Goal: Find specific page/section: Find specific page/section

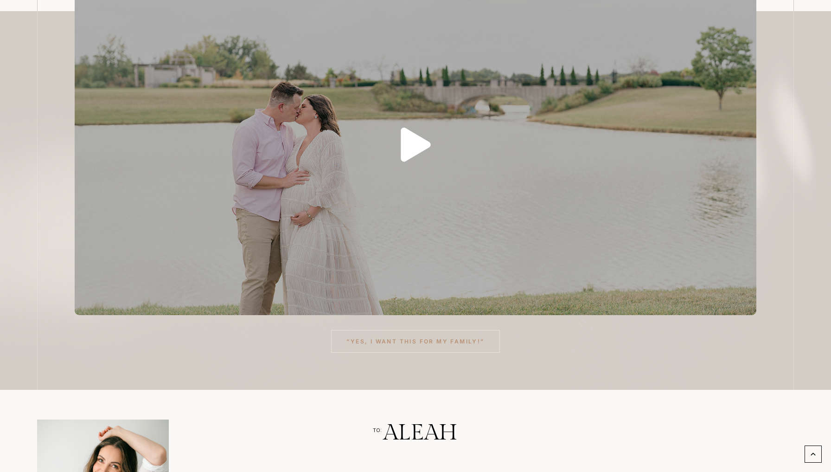
scroll to position [266, 0]
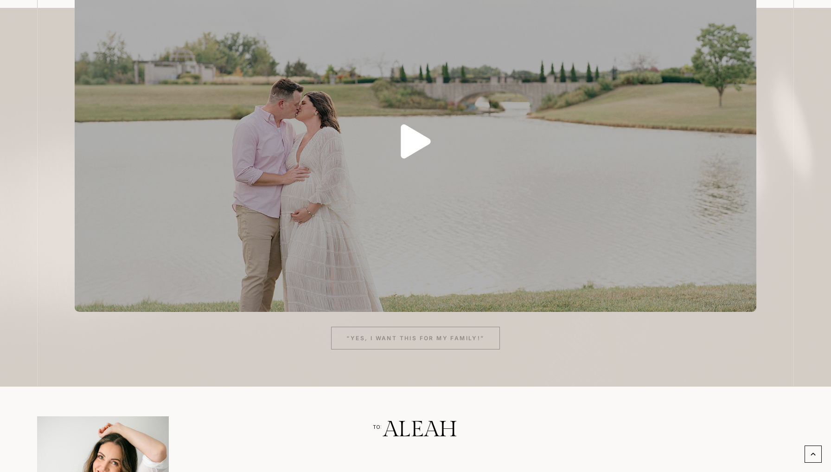
click at [461, 335] on span "“Yes, I want this for my family!”" at bounding box center [415, 337] width 138 height 9
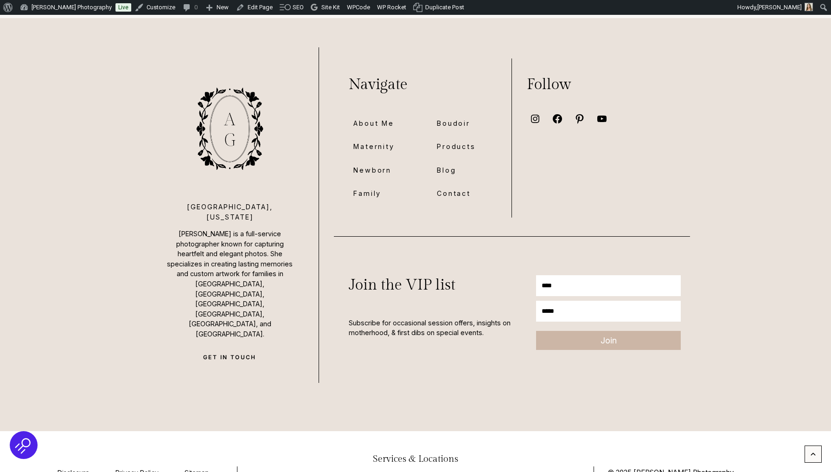
scroll to position [7188, 0]
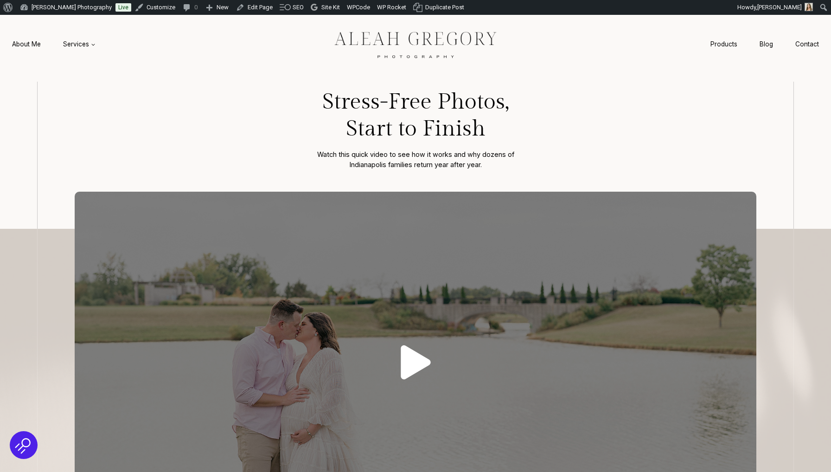
scroll to position [31, 0]
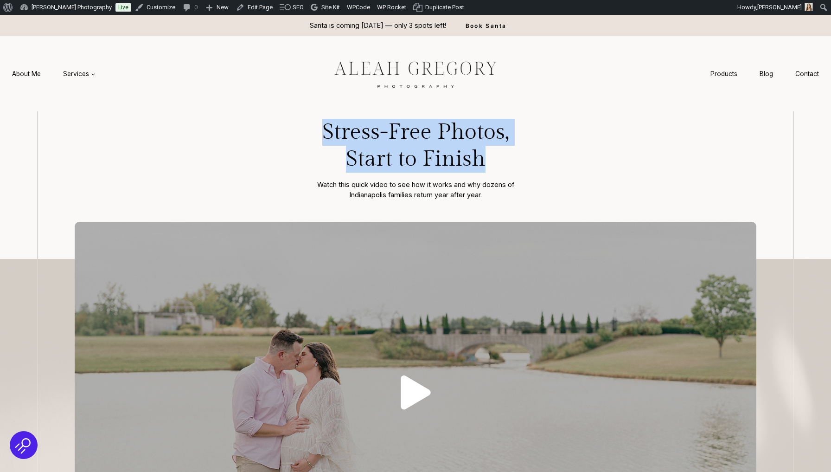
drag, startPoint x: 327, startPoint y: 133, endPoint x: 497, endPoint y: 155, distance: 171.2
click at [497, 155] on h1 "Stress-Free Photos, Start to Finish" at bounding box center [416, 145] width 232 height 53
copy h1 "Stress-Free Photos, Start to Finish"
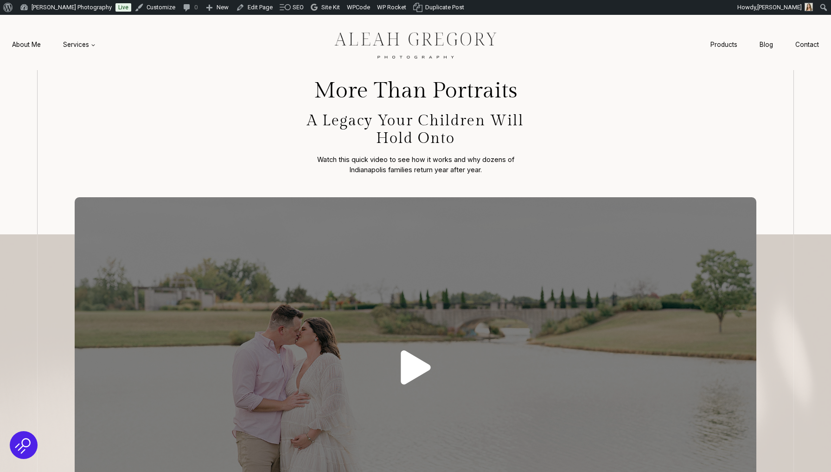
scroll to position [42, 0]
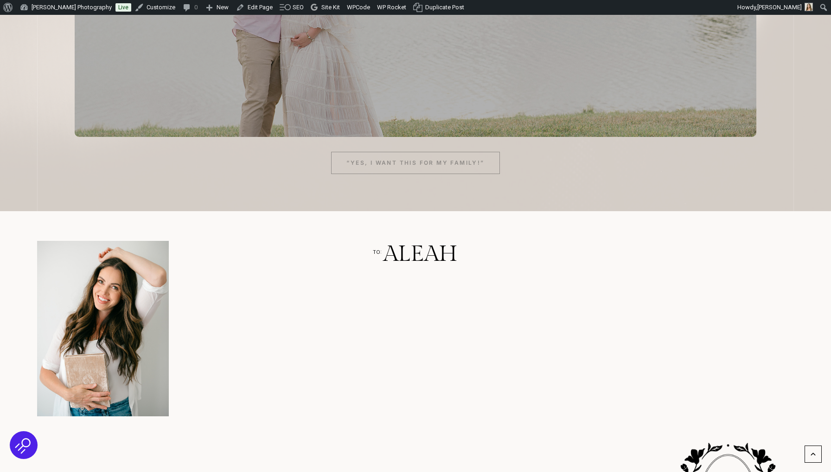
click at [412, 165] on span "“Yes, I want this for my family!”" at bounding box center [415, 162] width 138 height 9
